Goal: Information Seeking & Learning: Learn about a topic

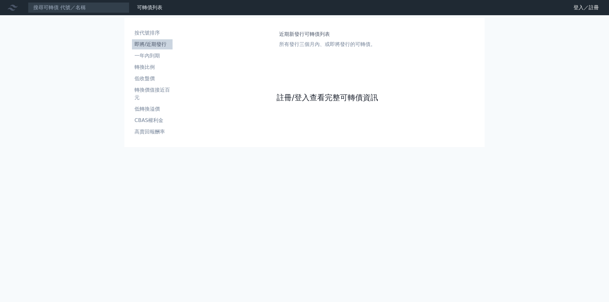
click at [319, 94] on link "註冊/登入查看完整可轉債資訊" at bounding box center [327, 98] width 101 height 10
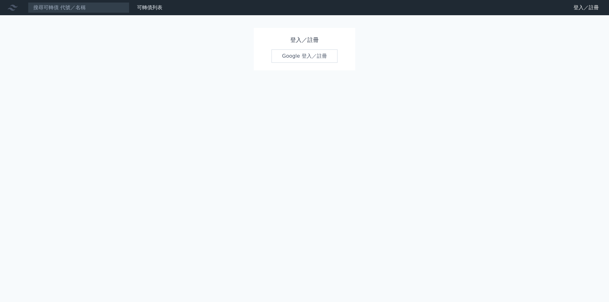
click at [306, 54] on link "Google 登入／註冊" at bounding box center [304, 55] width 66 height 13
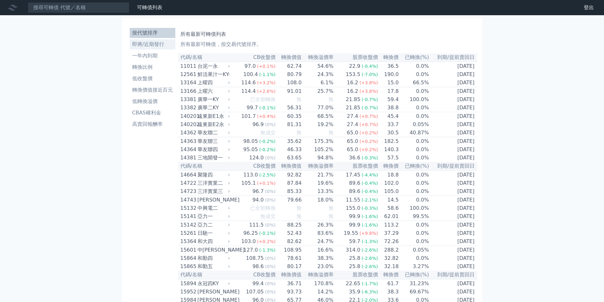
click at [148, 46] on li "即將/近期發行" at bounding box center [153, 45] width 46 height 8
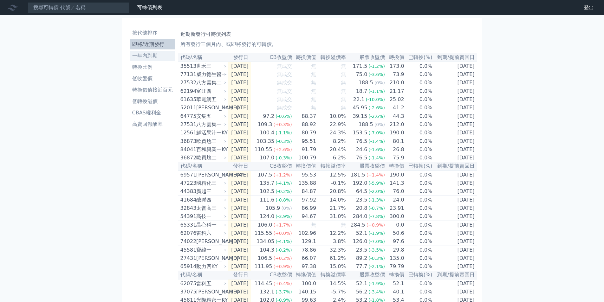
click at [141, 57] on li "一年內到期" at bounding box center [153, 56] width 46 height 8
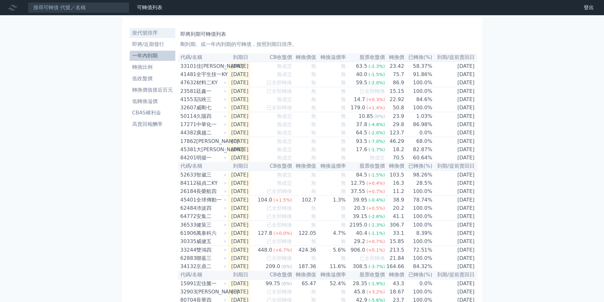
click at [141, 37] on link "按代號排序" at bounding box center [153, 33] width 46 height 10
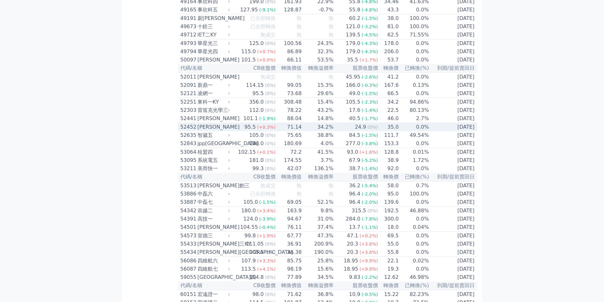
scroll to position [1935, 0]
